Goal: Information Seeking & Learning: Learn about a topic

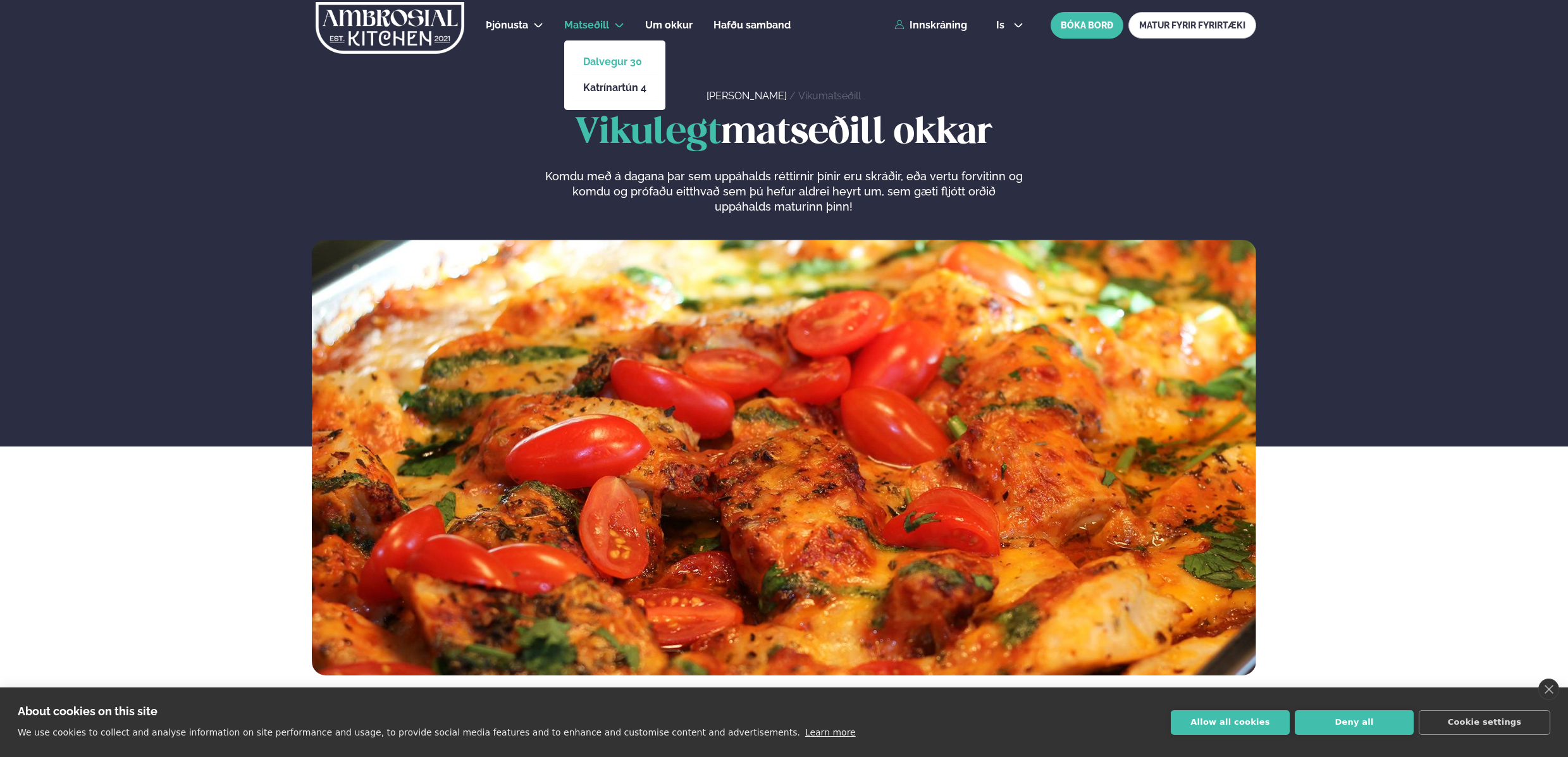
click at [622, 63] on link "Dalvegur 30" at bounding box center [614, 62] width 63 height 10
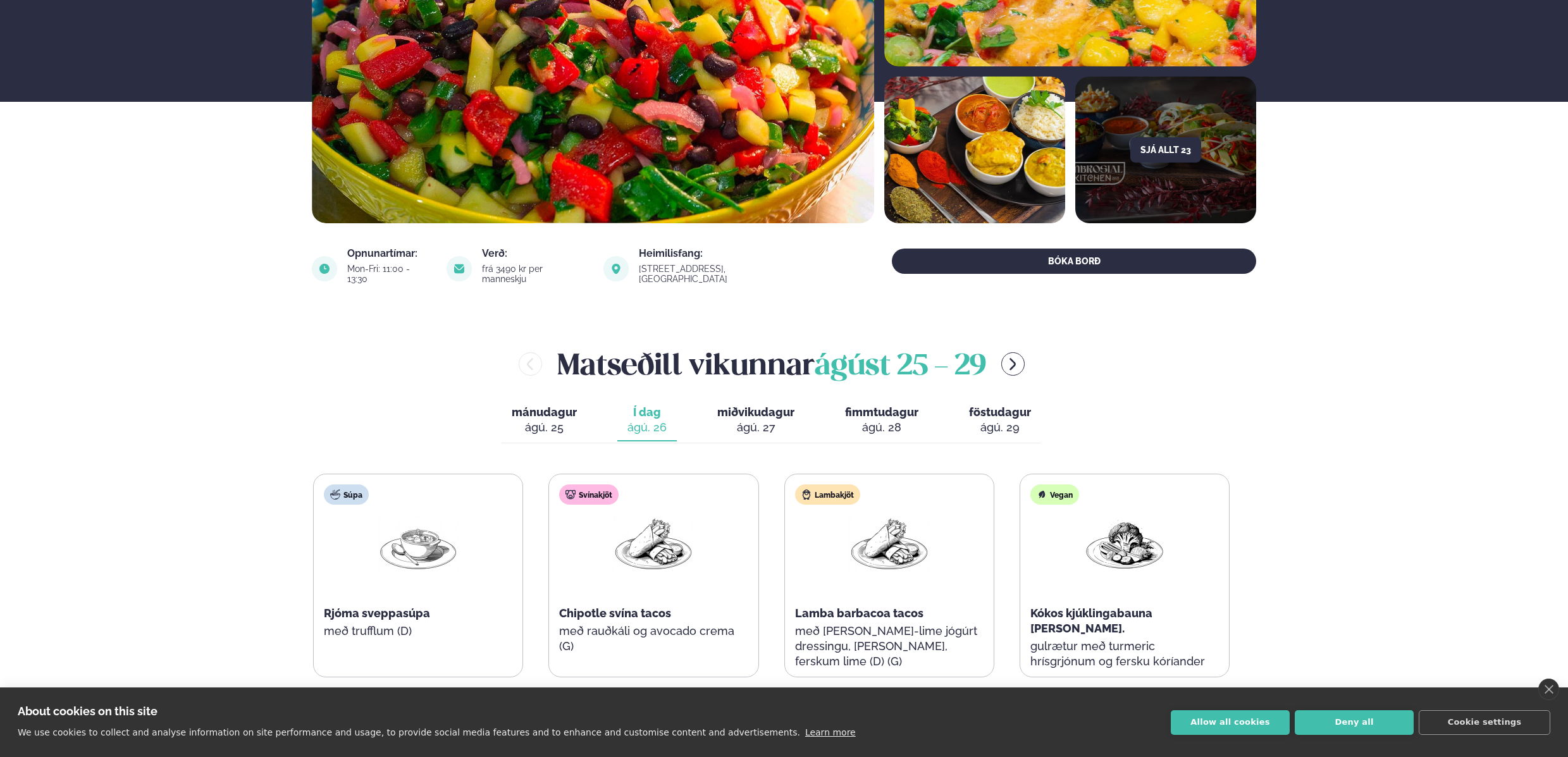
scroll to position [349, 0]
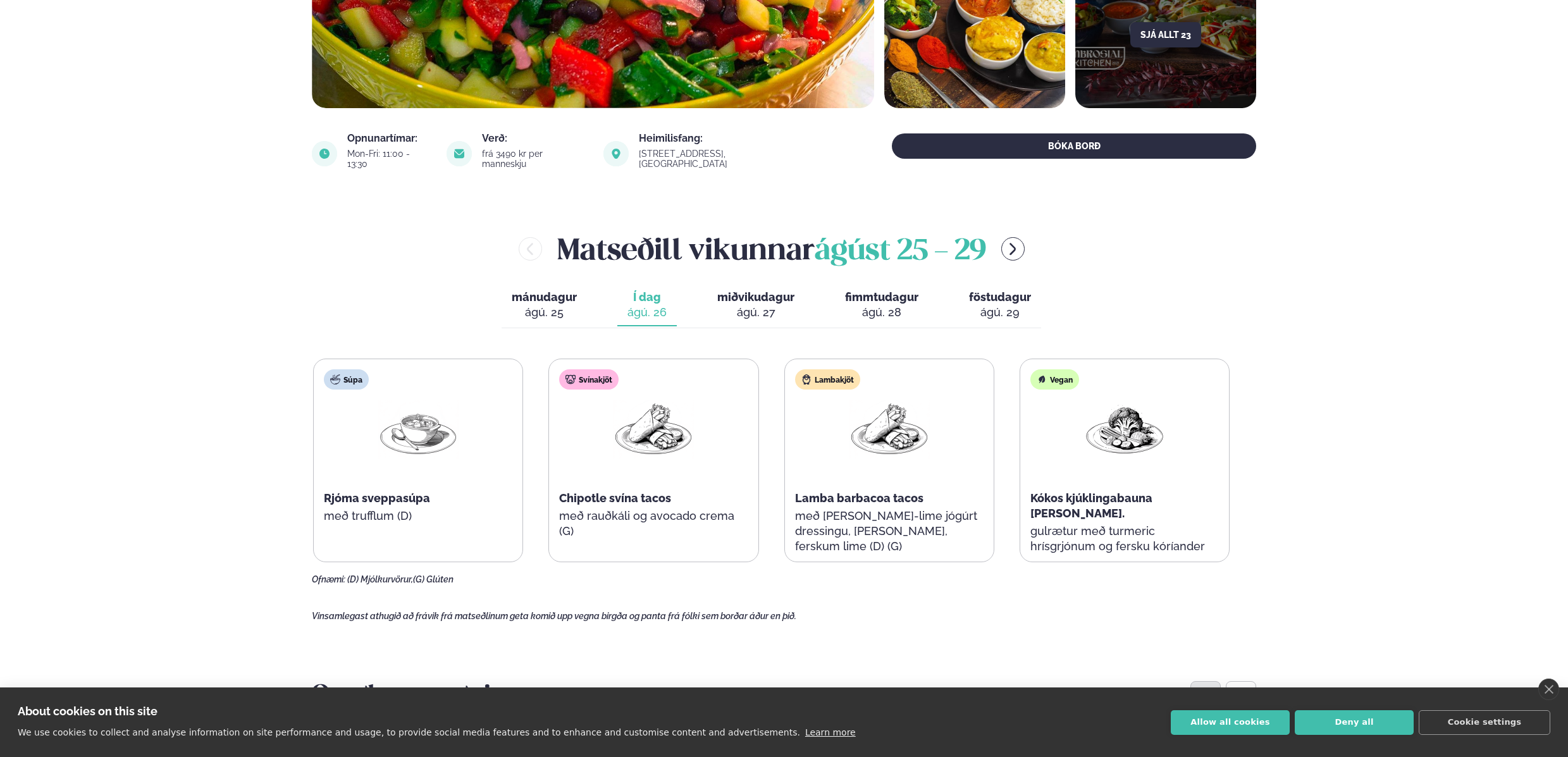
click at [746, 305] on div "ágú. 27" at bounding box center [755, 312] width 77 height 15
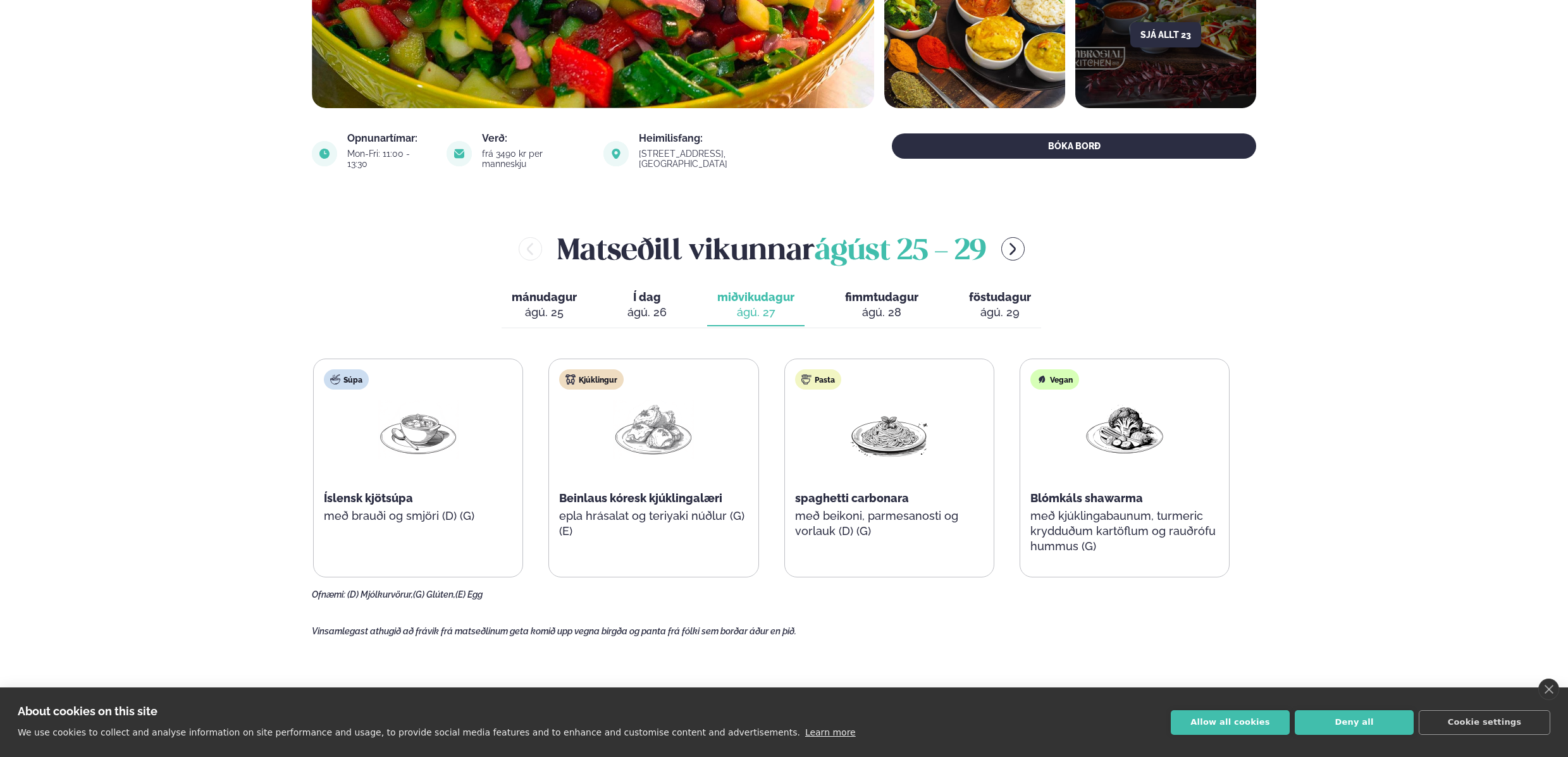
click at [642, 305] on div "ágú. 26" at bounding box center [646, 312] width 39 height 15
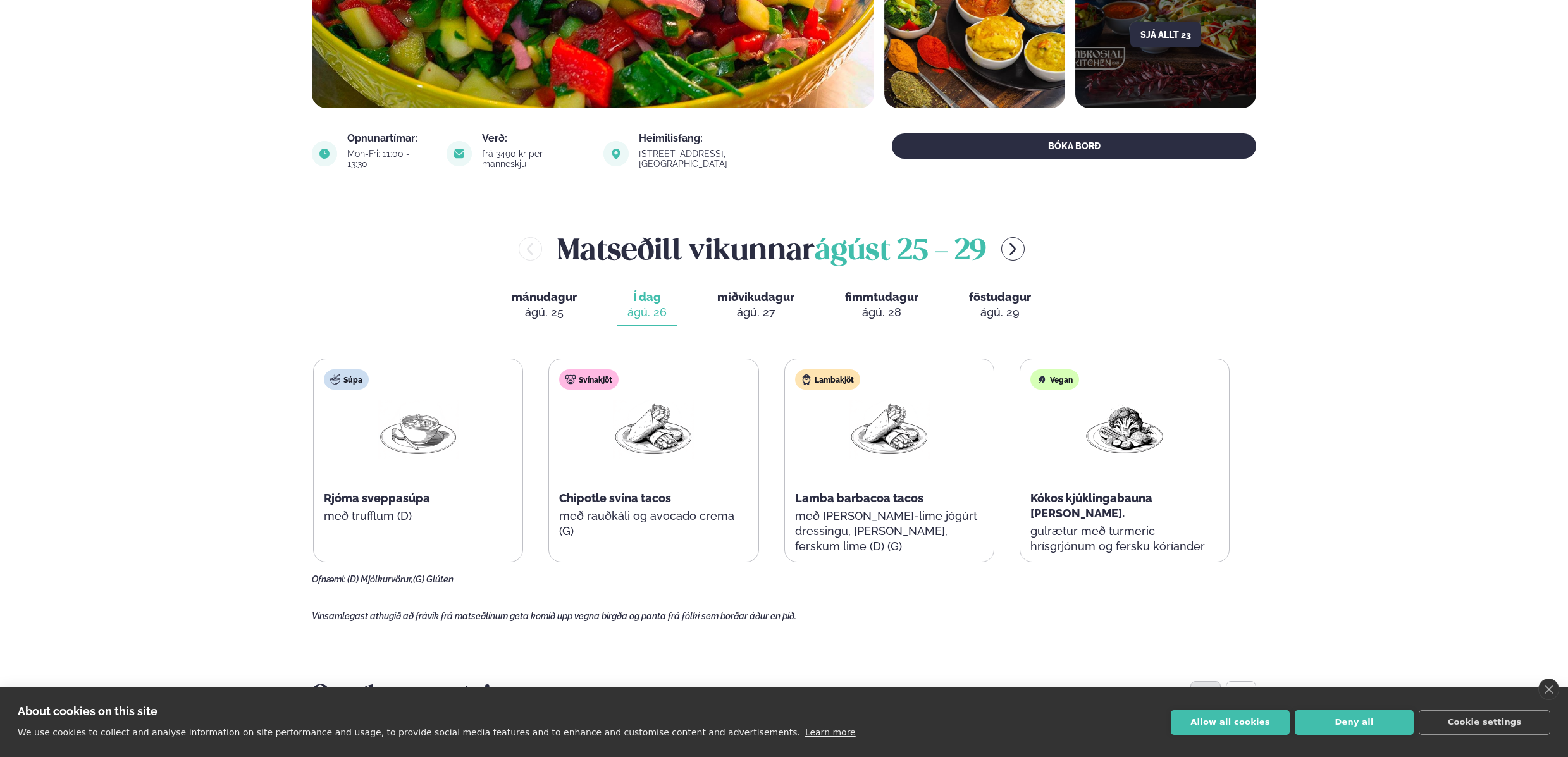
click at [755, 305] on div "ágú. 27" at bounding box center [755, 312] width 77 height 15
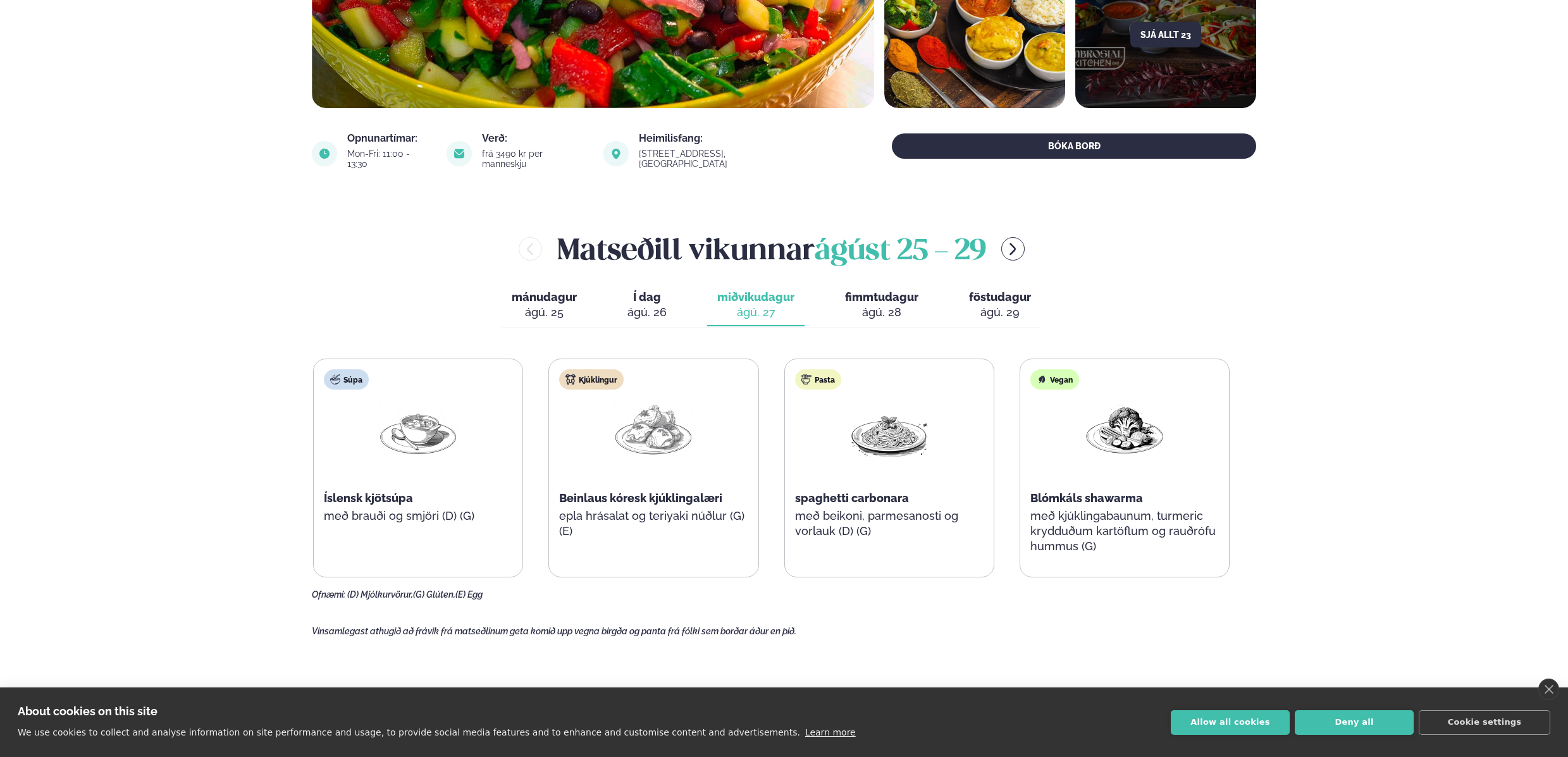
click at [644, 305] on div "ágú. 26" at bounding box center [646, 312] width 39 height 15
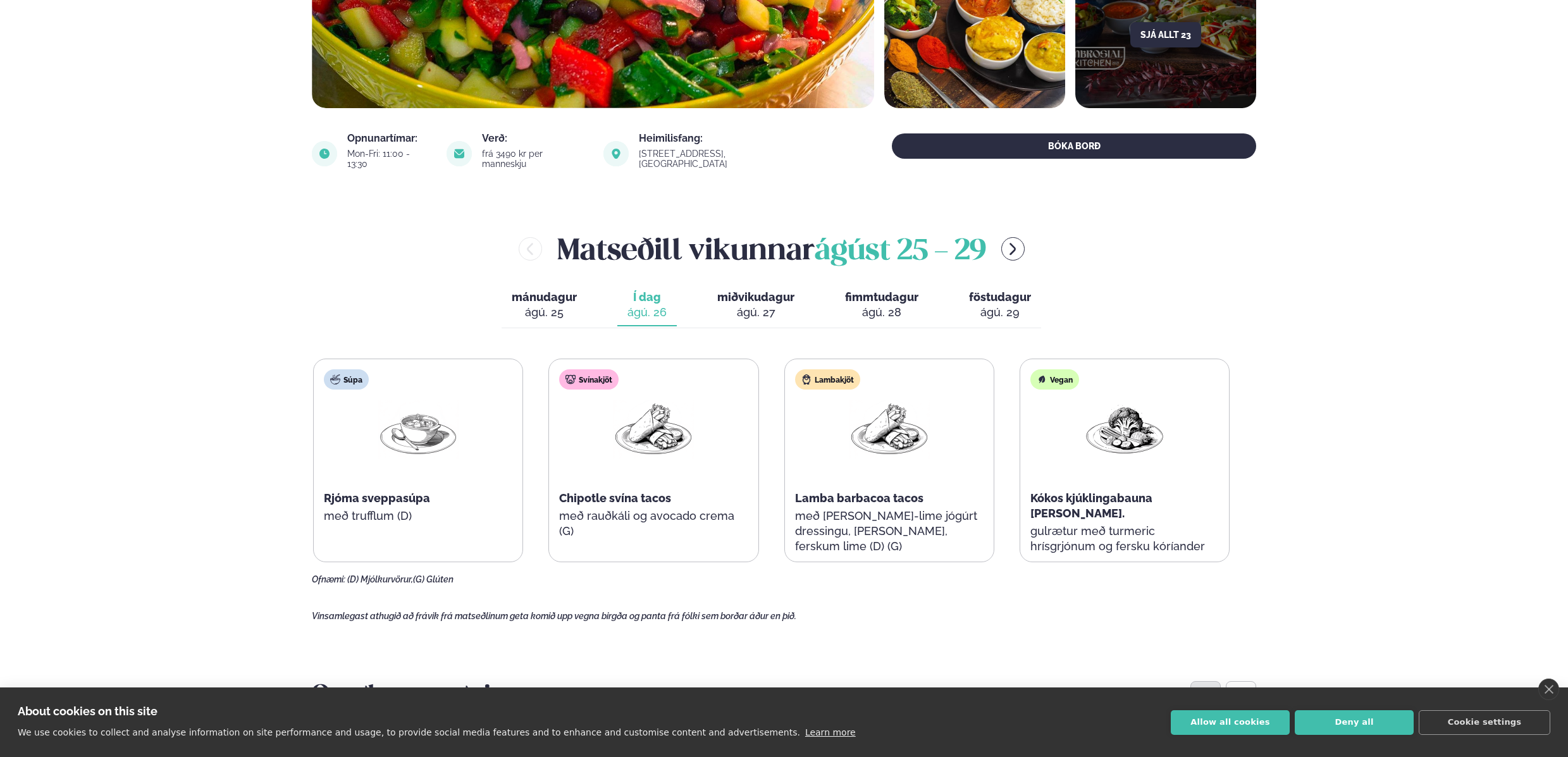
click at [748, 293] on span "miðvikudagur" at bounding box center [755, 297] width 77 height 14
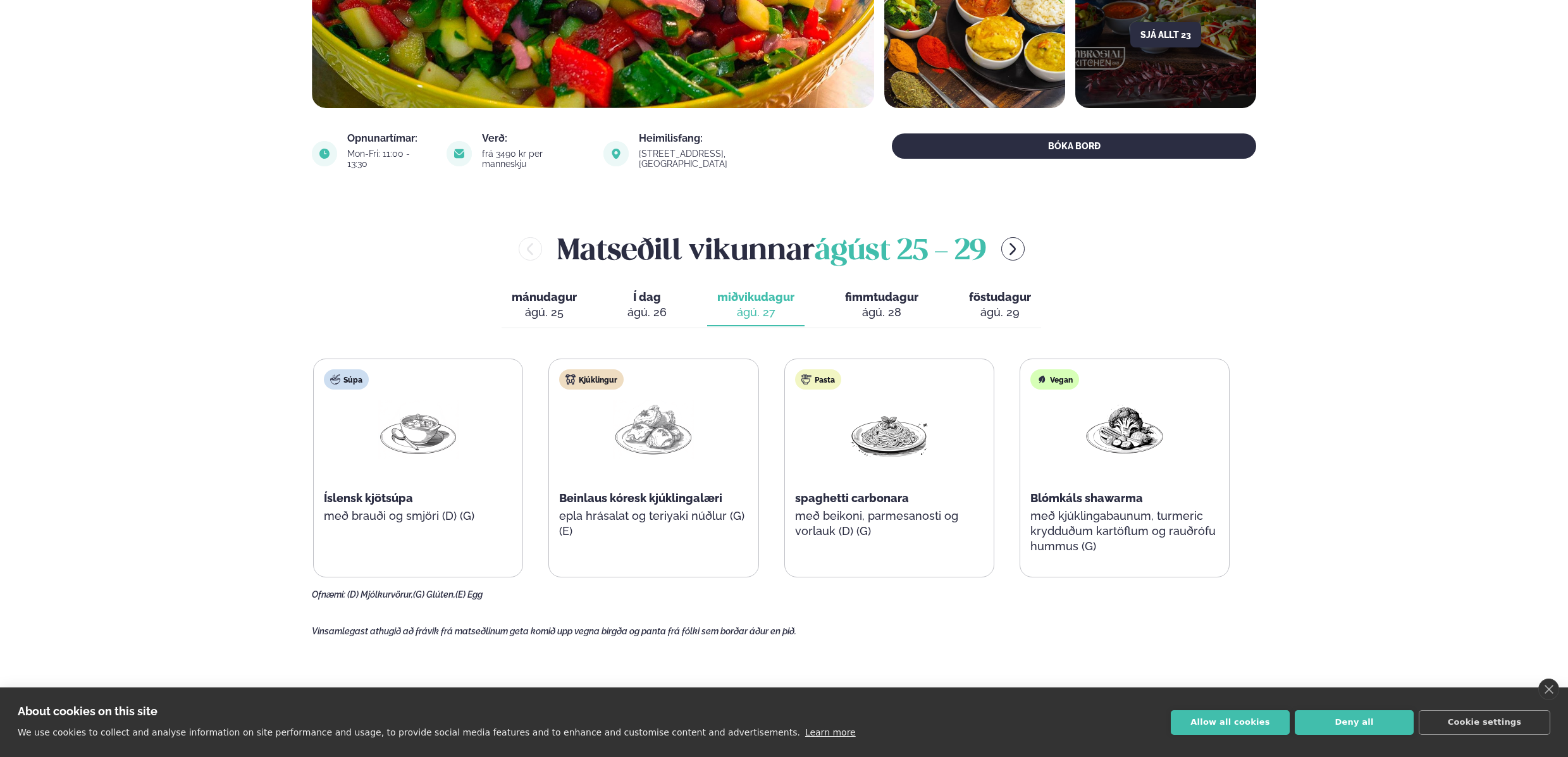
click at [645, 305] on div "ágú. 26" at bounding box center [646, 312] width 39 height 15
